Goal: Task Accomplishment & Management: Manage account settings

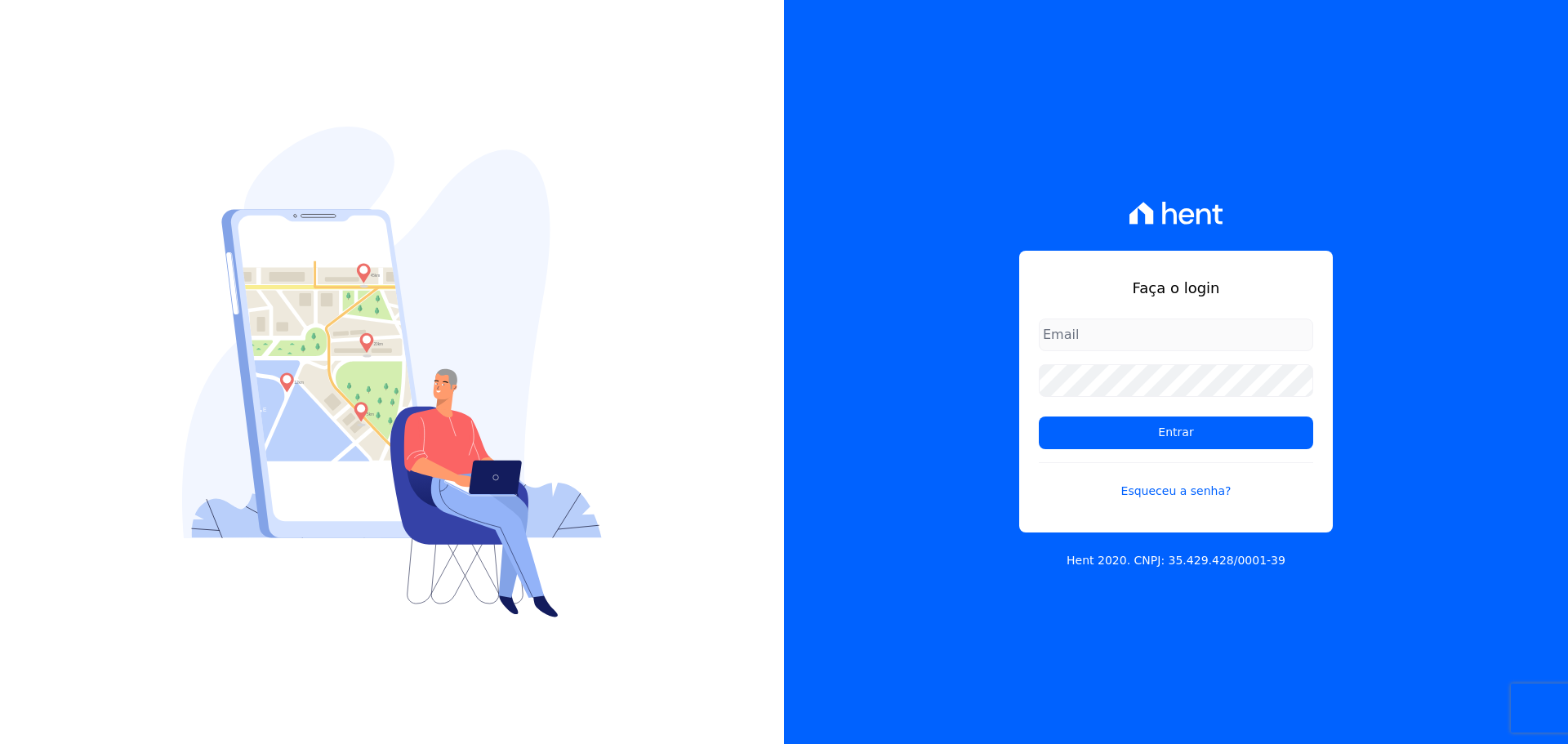
click at [1097, 324] on input "email" at bounding box center [1175, 335] width 274 height 33
type input "kalil@apiceincorporadora.com.br"
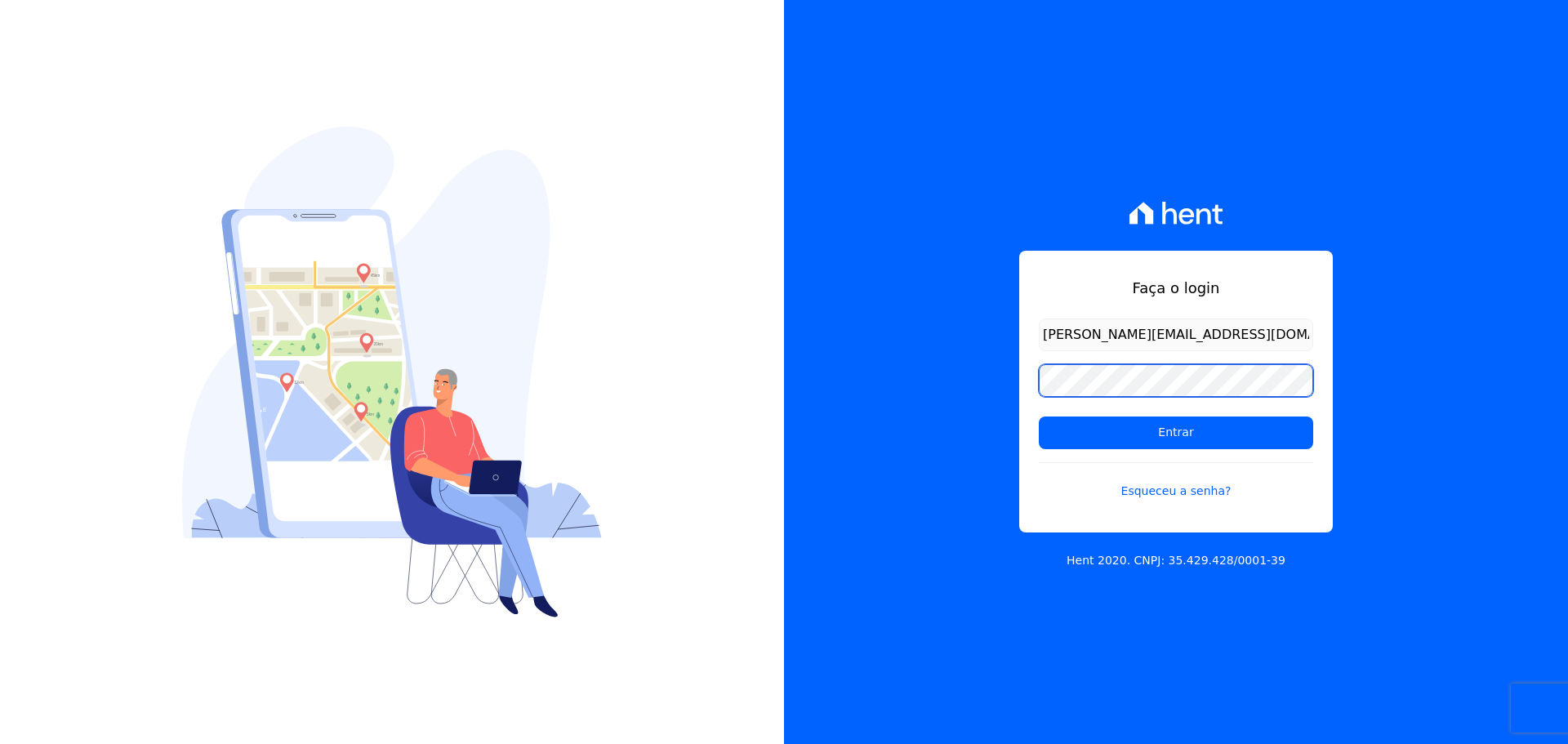
click at [1039, 417] on input "Entrar" at bounding box center [1175, 433] width 274 height 33
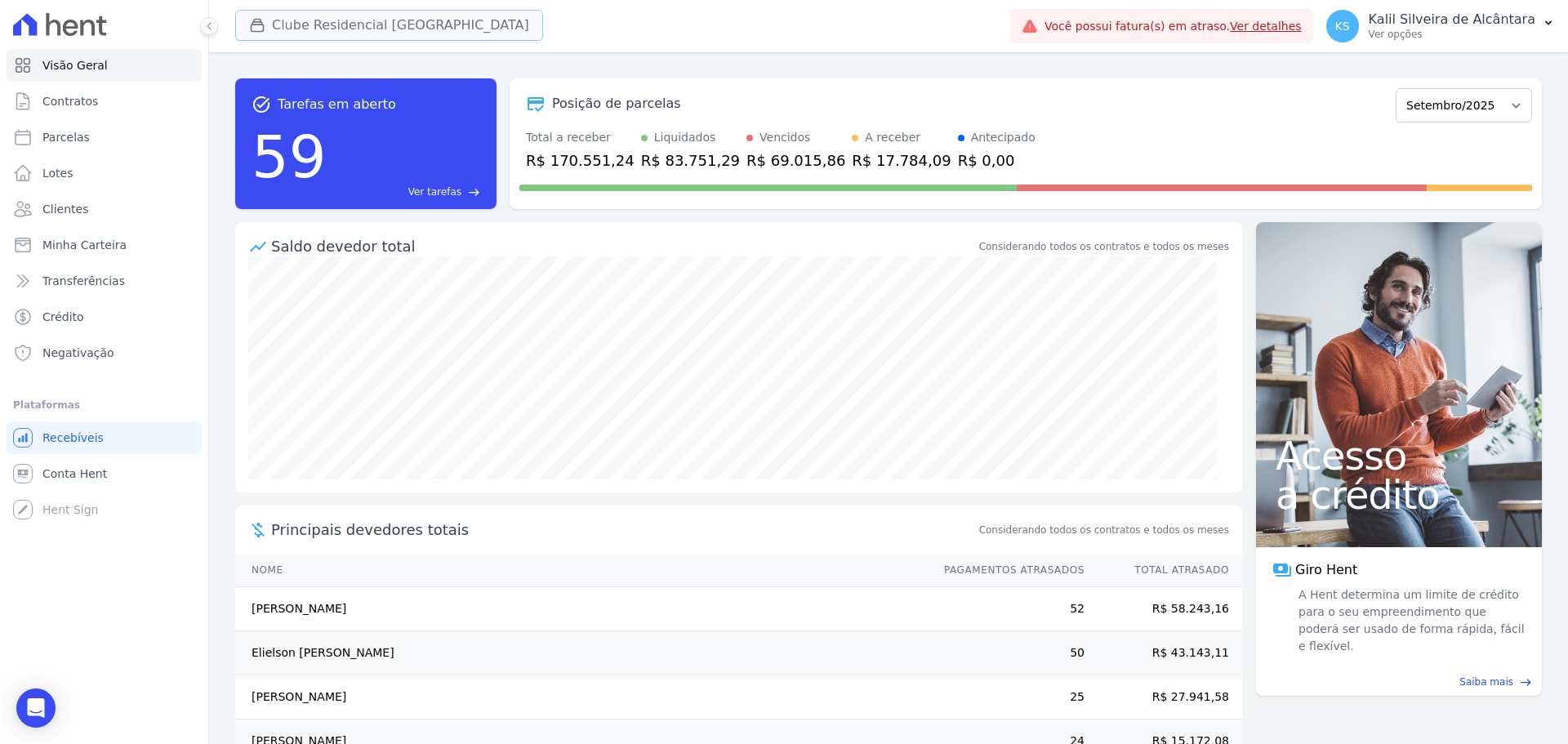
click at [426, 30] on button "Clube Residencial [GEOGRAPHIC_DATA]" at bounding box center [389, 25] width 308 height 31
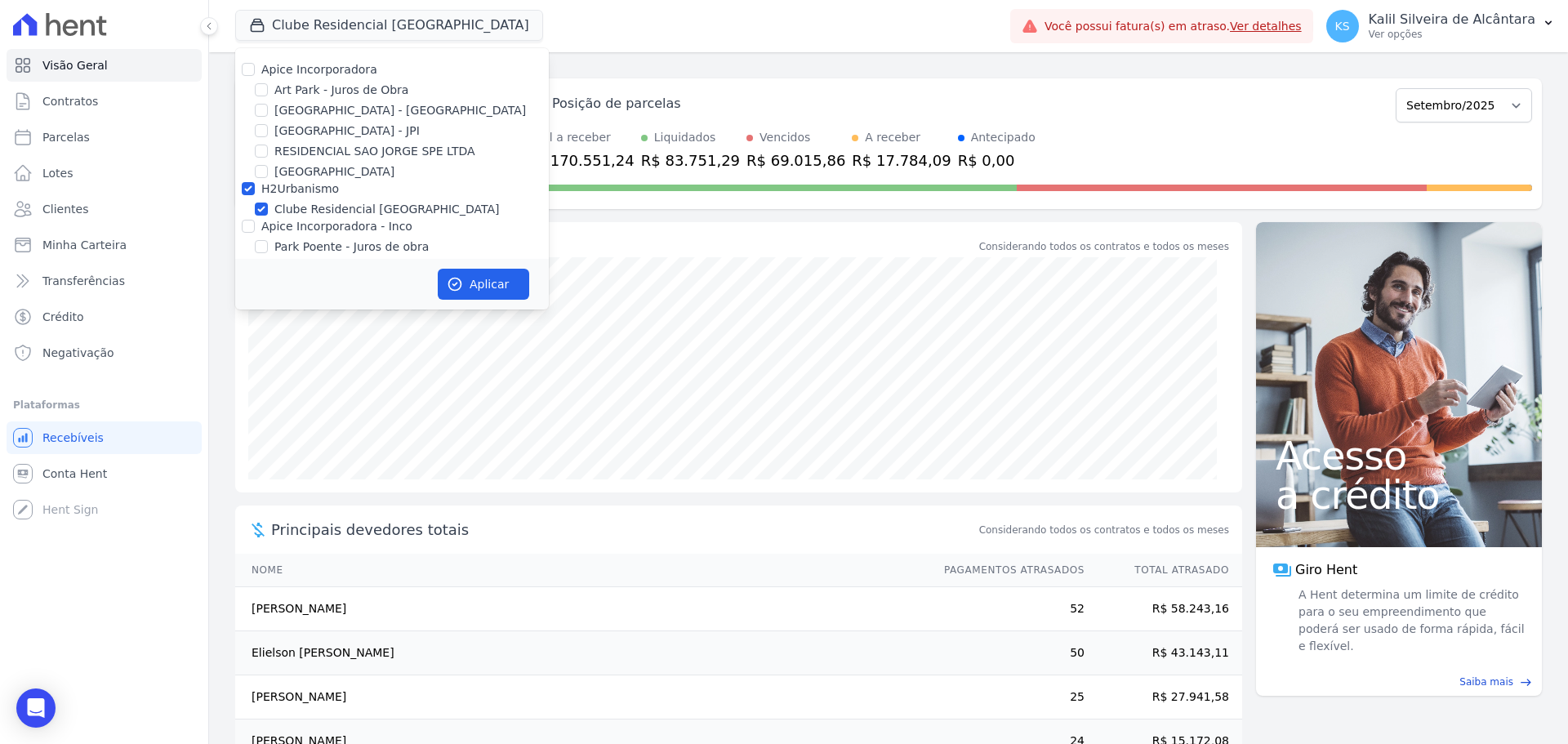
click at [241, 189] on div "H2Urbanismo" at bounding box center [392, 189] width 314 height 17
click at [246, 189] on input "H2Urbanismo" at bounding box center [247, 189] width 13 height 13
checkbox input "false"
click at [260, 86] on input "Art Park - Juros de Obra" at bounding box center [261, 89] width 13 height 13
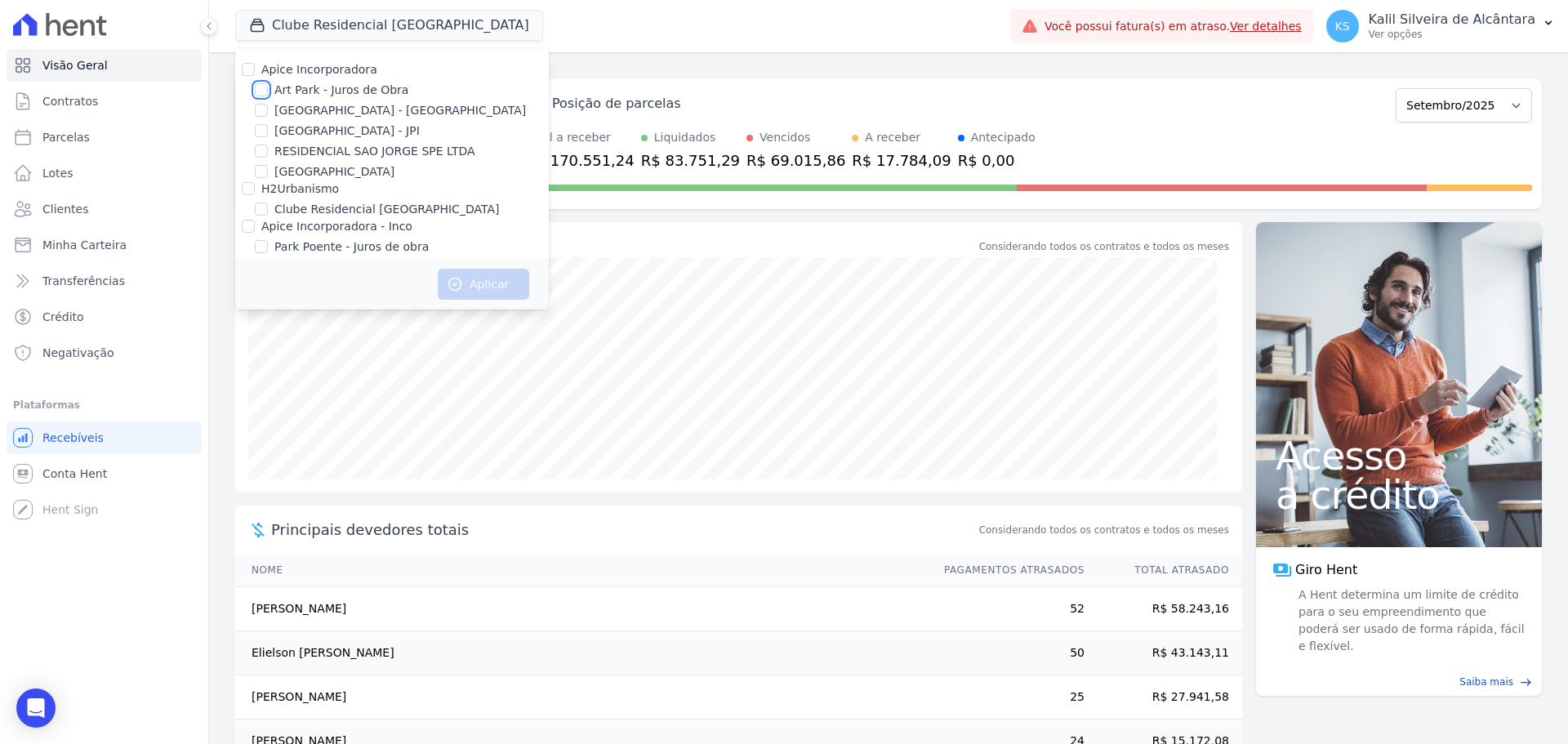
checkbox input "true"
click at [264, 110] on input "[GEOGRAPHIC_DATA] - [GEOGRAPHIC_DATA]" at bounding box center [261, 110] width 13 height 13
checkbox input "true"
click at [262, 122] on div "Apice Incorporadora [GEOGRAPHIC_DATA] - Juros de Obra [GEOGRAPHIC_DATA] - [GEOG…" at bounding box center [392, 179] width 314 height 261
click at [262, 127] on input "[GEOGRAPHIC_DATA] - JPI" at bounding box center [261, 131] width 13 height 13
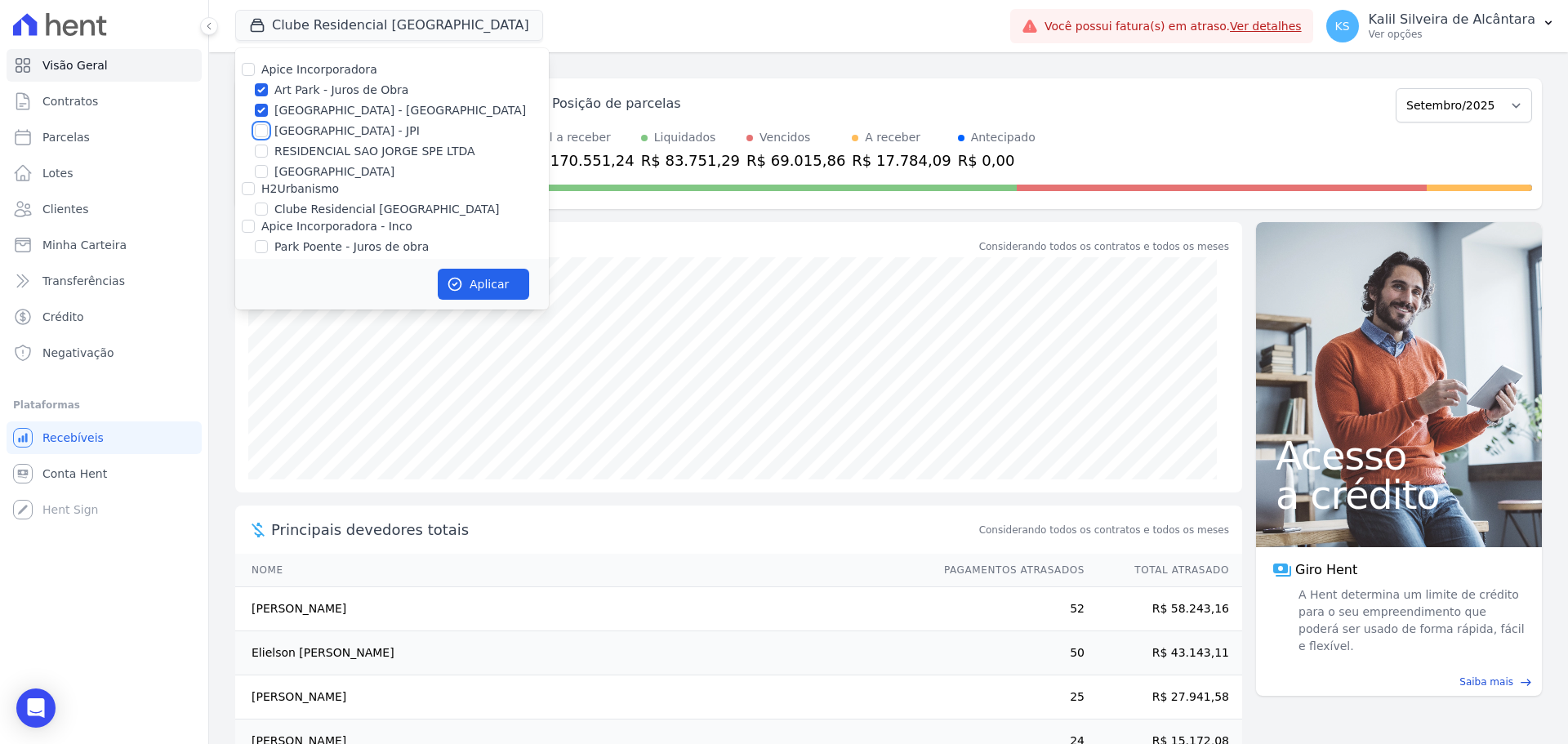
checkbox input "true"
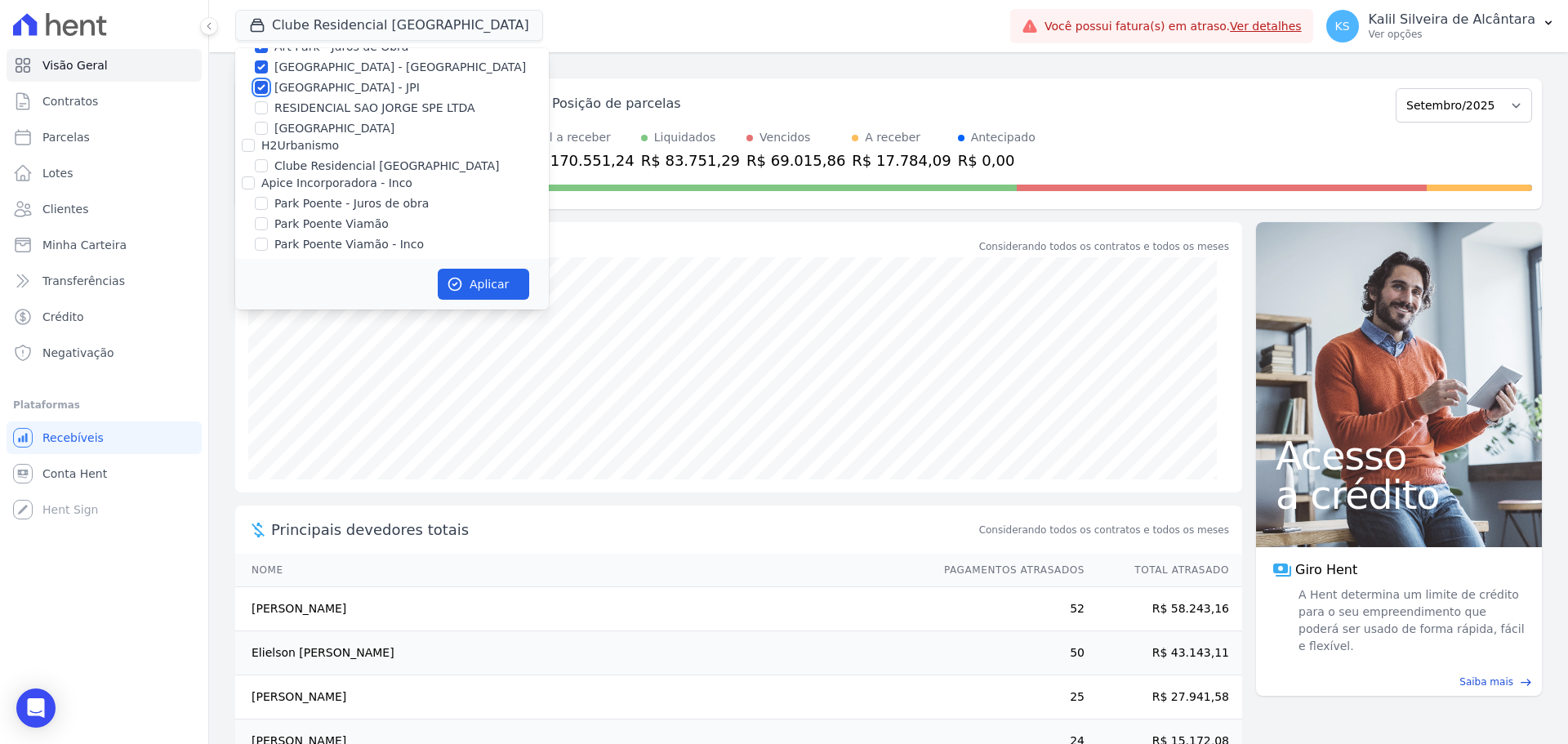
scroll to position [51, 0]
click at [318, 196] on label "Park Poente - Juros de obra" at bounding box center [351, 196] width 154 height 17
click at [268, 196] on input "Park Poente - Juros de obra" at bounding box center [261, 196] width 13 height 13
checkbox input "true"
click at [317, 215] on label "Park Poente Viamão" at bounding box center [331, 217] width 114 height 17
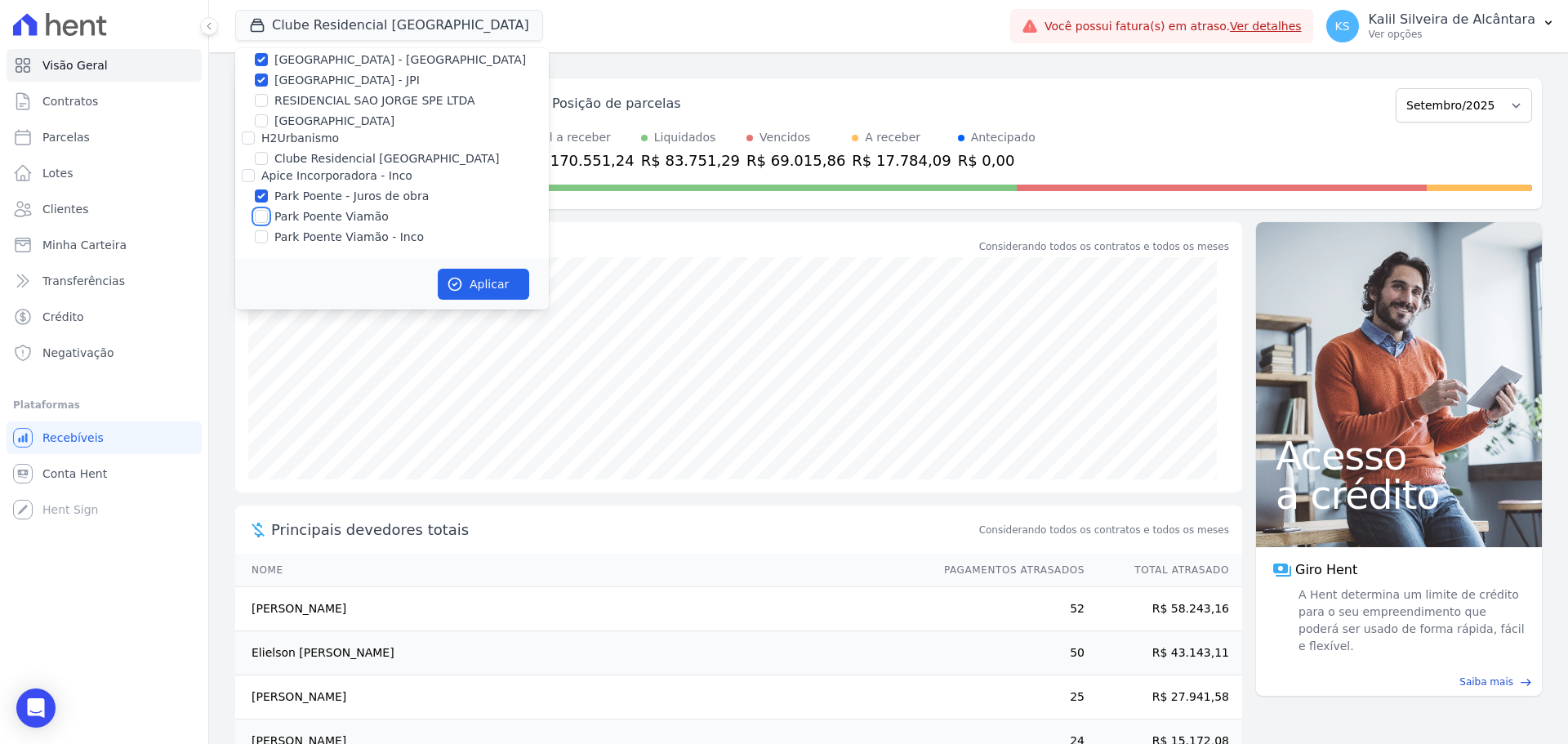
click at [268, 215] on input "Park Poente Viamão" at bounding box center [261, 216] width 13 height 13
checkbox input "true"
click at [328, 237] on label "Park Poente Viamão - Inco" at bounding box center [349, 237] width 150 height 17
click at [268, 237] on input "Park Poente Viamão - Inco" at bounding box center [261, 236] width 13 height 13
checkbox input "true"
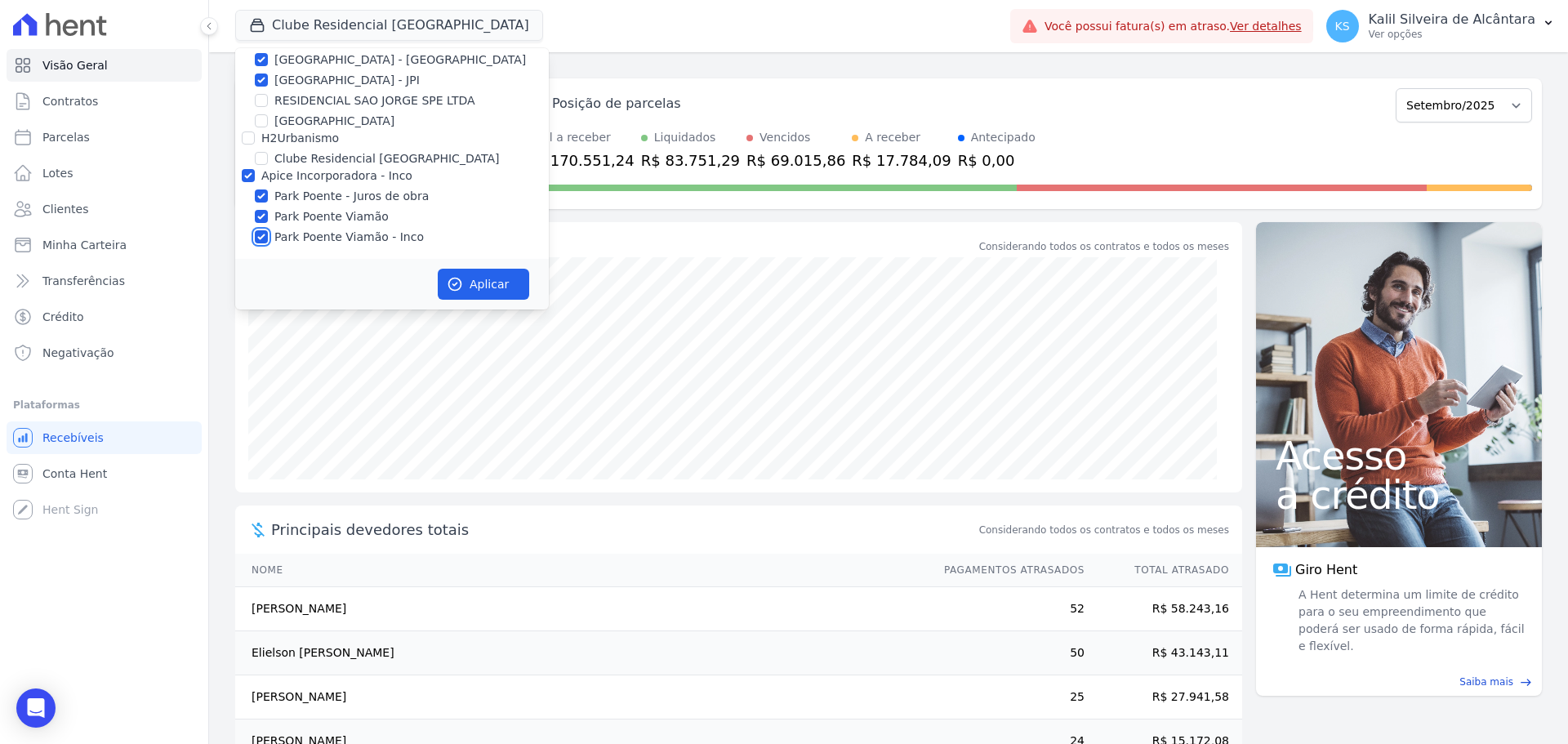
checkbox input "true"
click at [465, 279] on button "Aplicar" at bounding box center [483, 285] width 92 height 31
